Goal: Find specific page/section: Find specific page/section

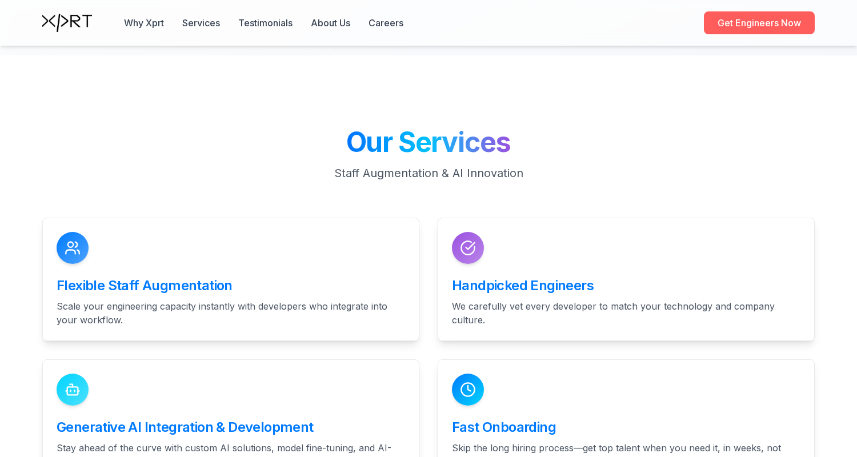
scroll to position [2325, 0]
